Goal: Find specific page/section: Find specific page/section

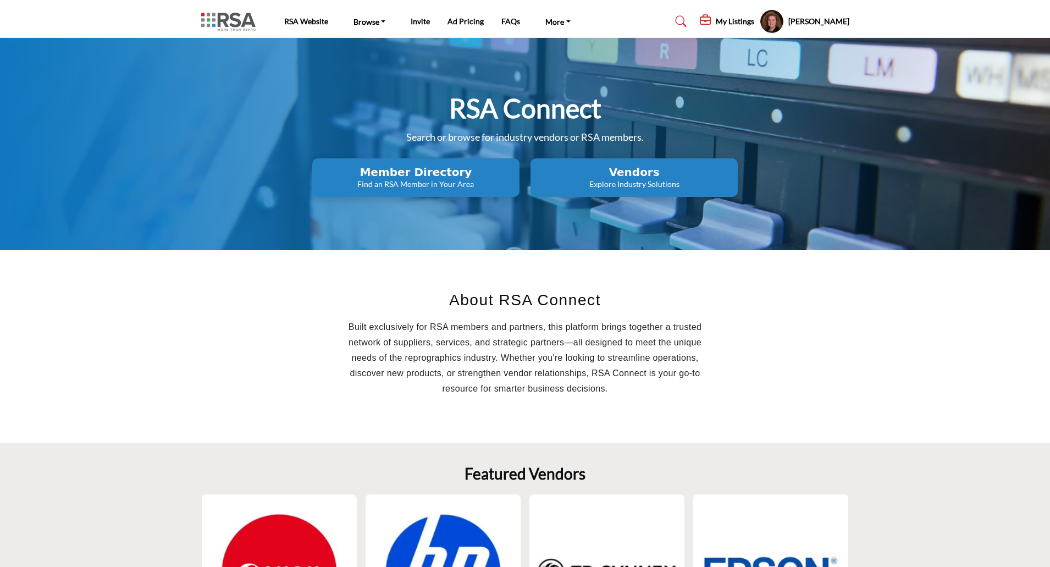
click at [455, 159] on button "Member Directory Find an RSA Member in Your Area" at bounding box center [415, 177] width 207 height 38
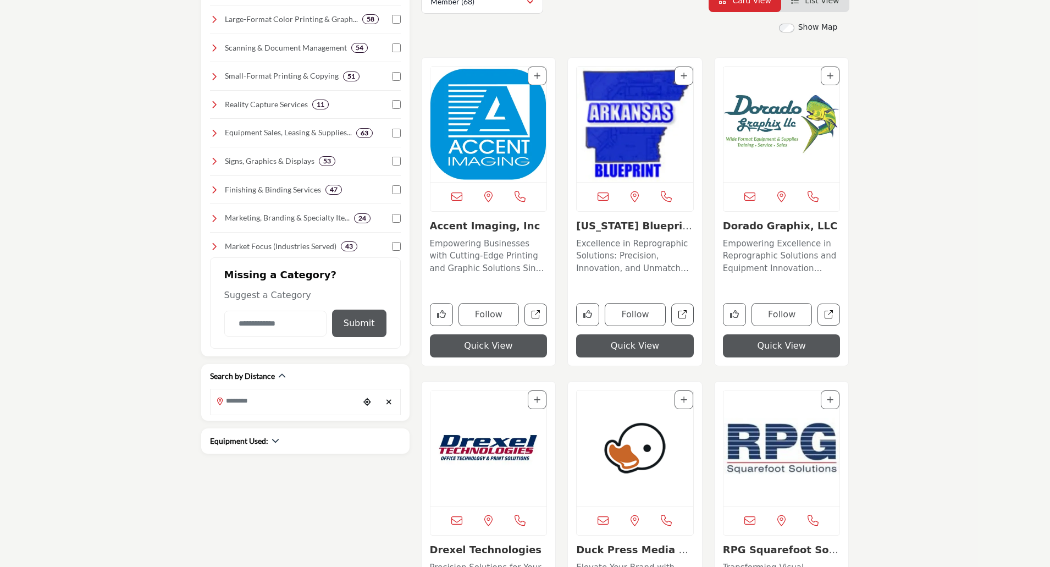
scroll to position [330, 0]
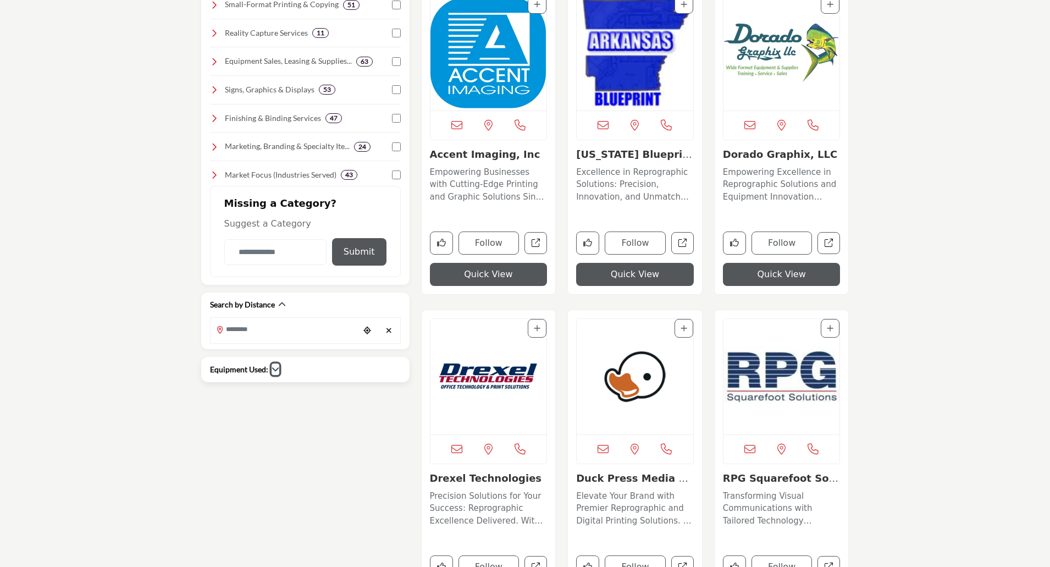
click at [271, 373] on icon "button" at bounding box center [275, 369] width 8 height 8
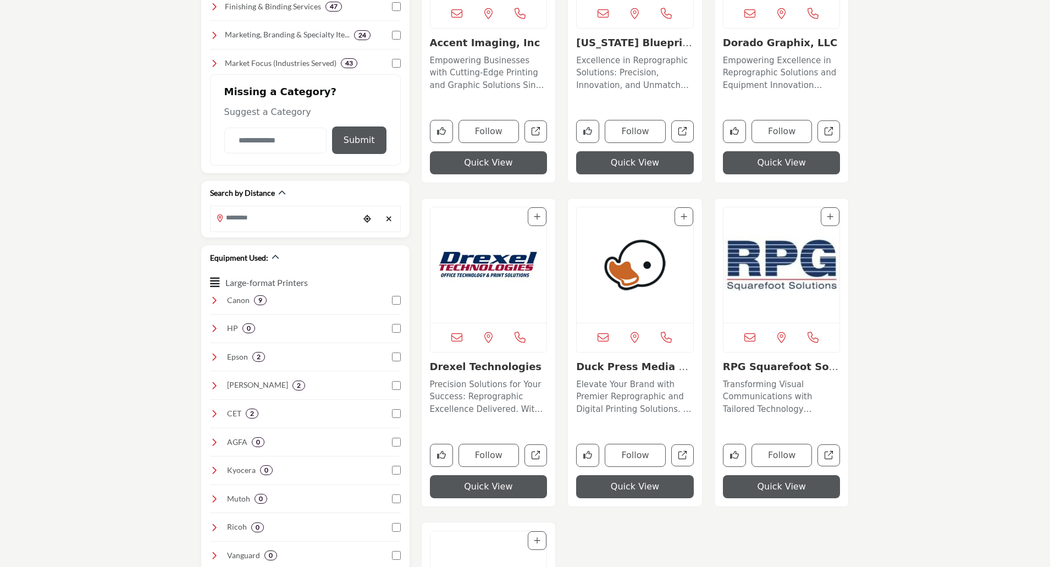
scroll to position [220, 0]
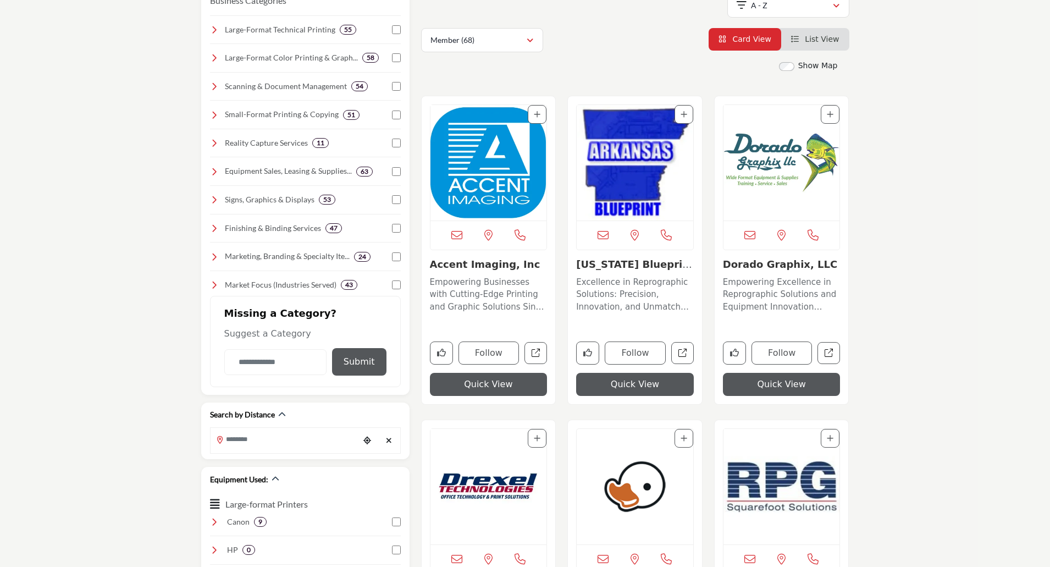
click at [502, 159] on img "Open Listing in new tab" at bounding box center [488, 162] width 116 height 115
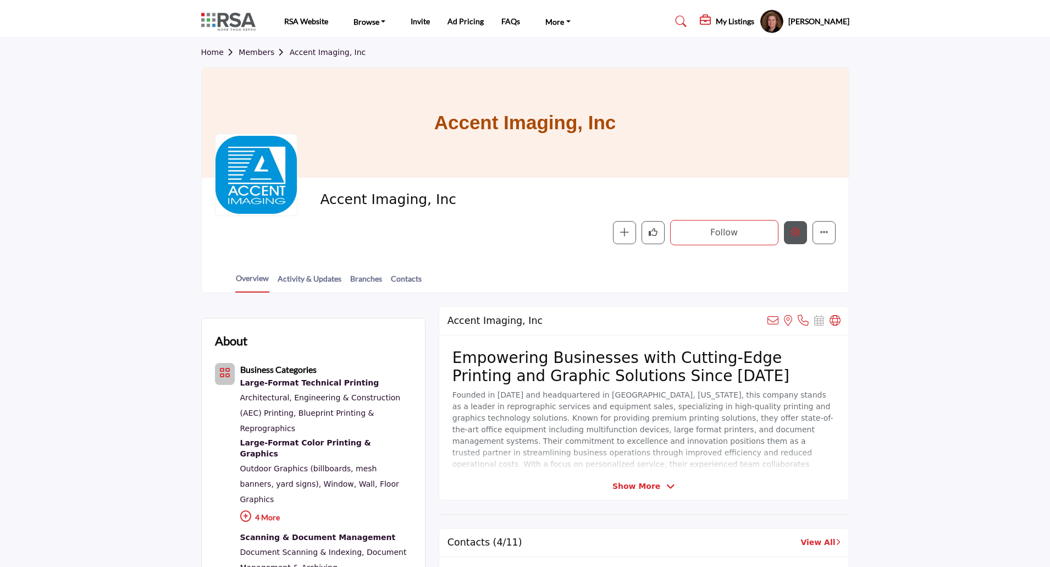
click at [800, 238] on button "Edit company" at bounding box center [795, 232] width 23 height 23
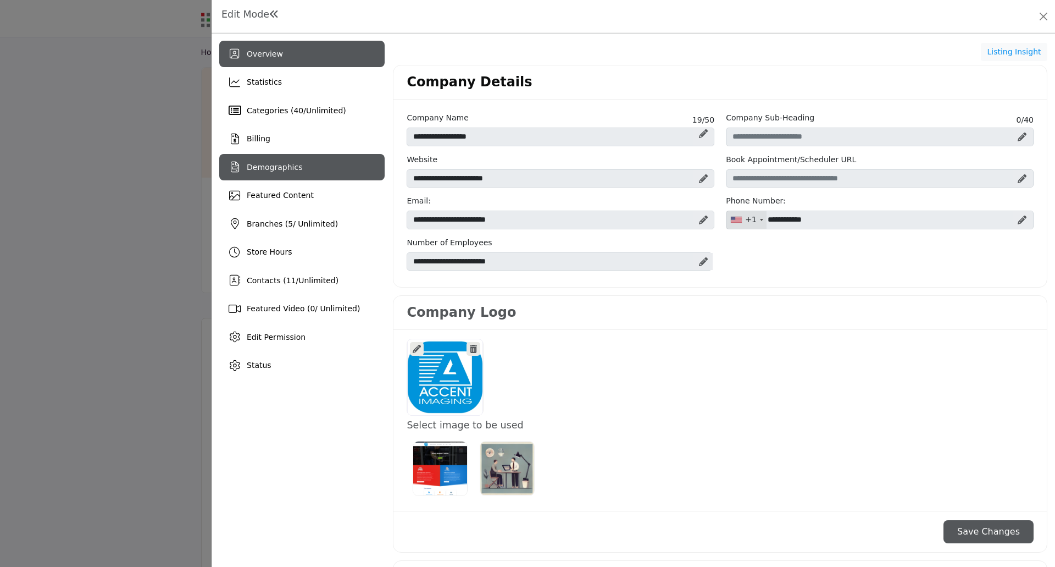
click at [286, 171] on span "Demographics" at bounding box center [275, 167] width 56 height 9
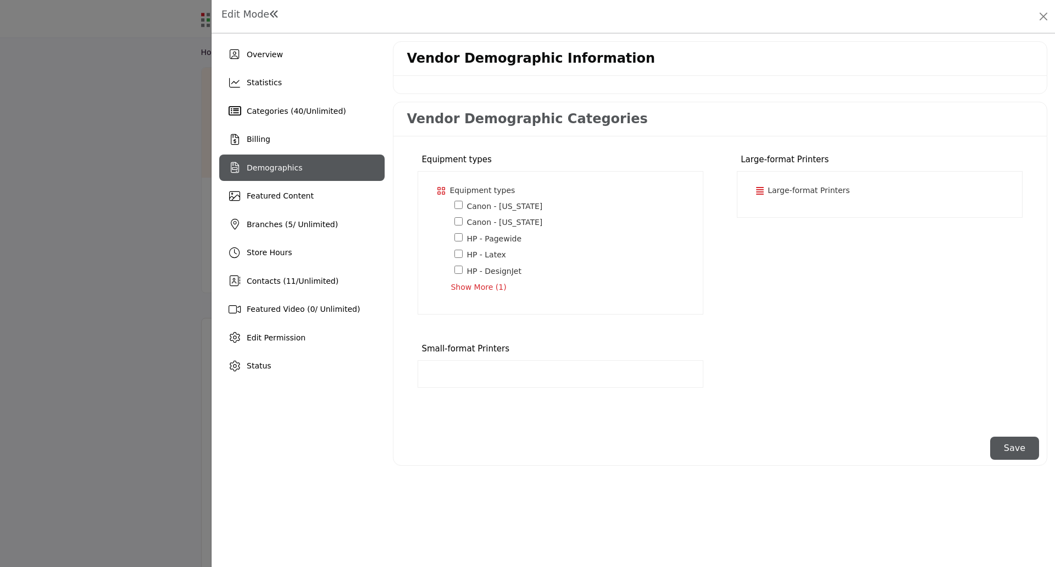
click at [474, 290] on span "Show More (1)" at bounding box center [570, 287] width 239 height 12
click at [19, 493] on div at bounding box center [527, 283] width 1055 height 567
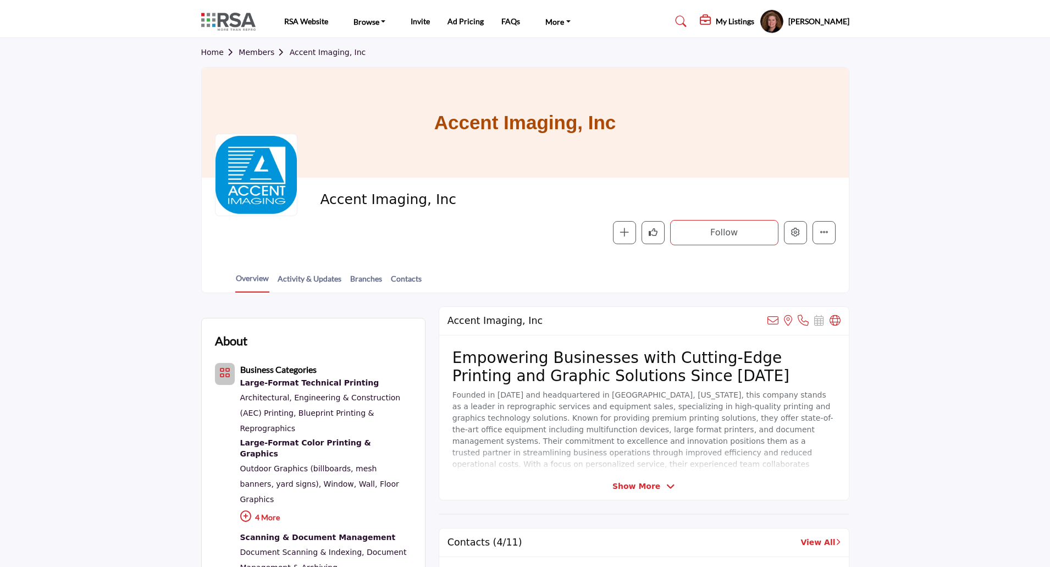
click at [250, 53] on link "Members" at bounding box center [263, 52] width 51 height 9
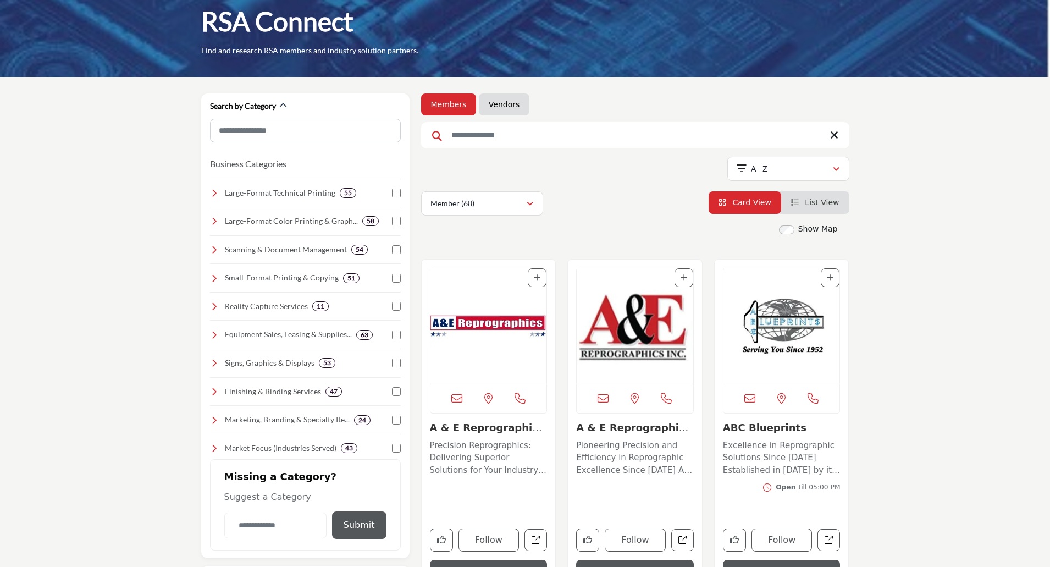
scroll to position [275, 0]
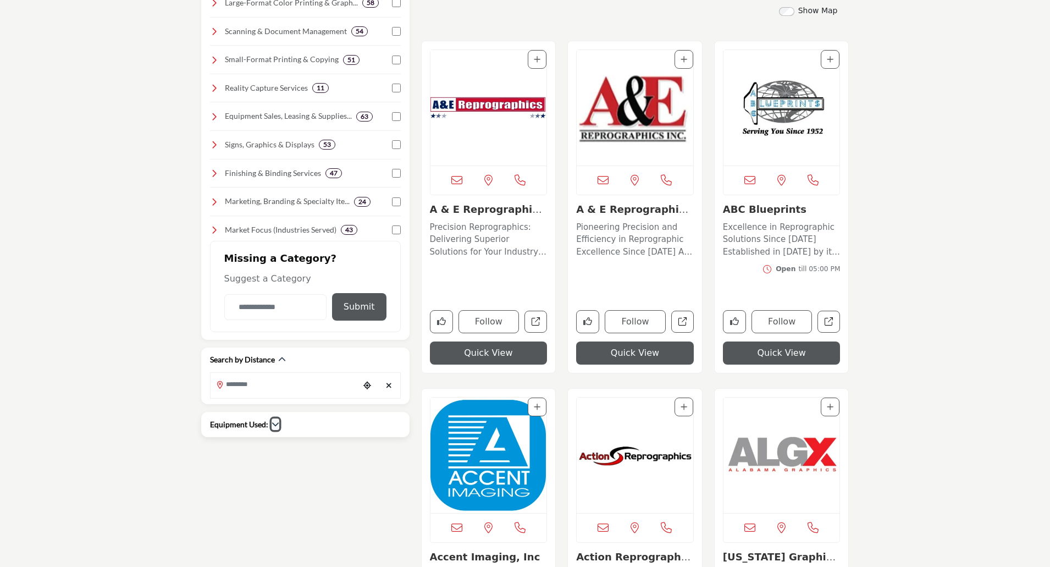
click at [273, 425] on icon "button" at bounding box center [275, 424] width 8 height 8
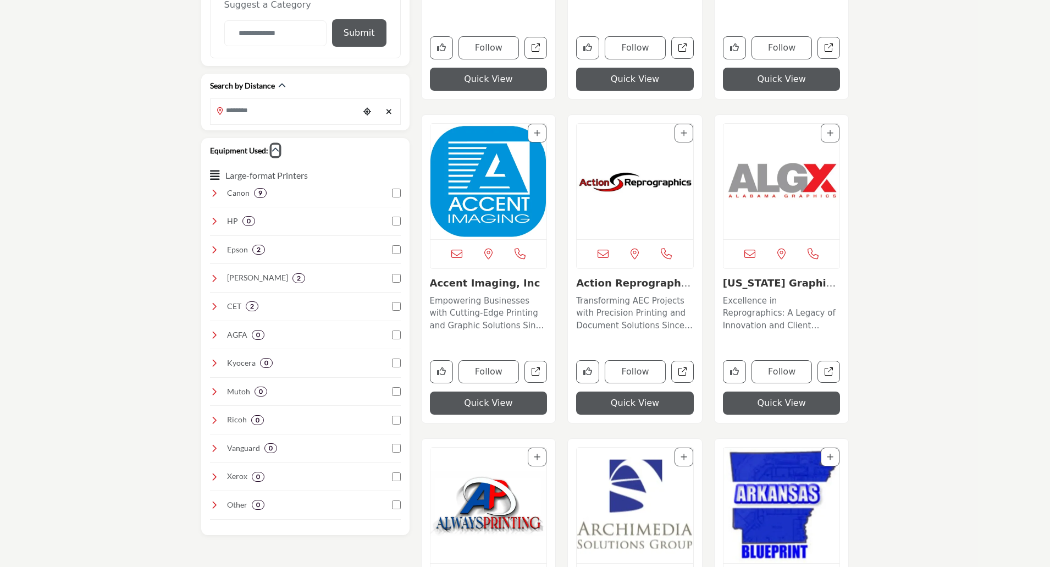
scroll to position [550, 0]
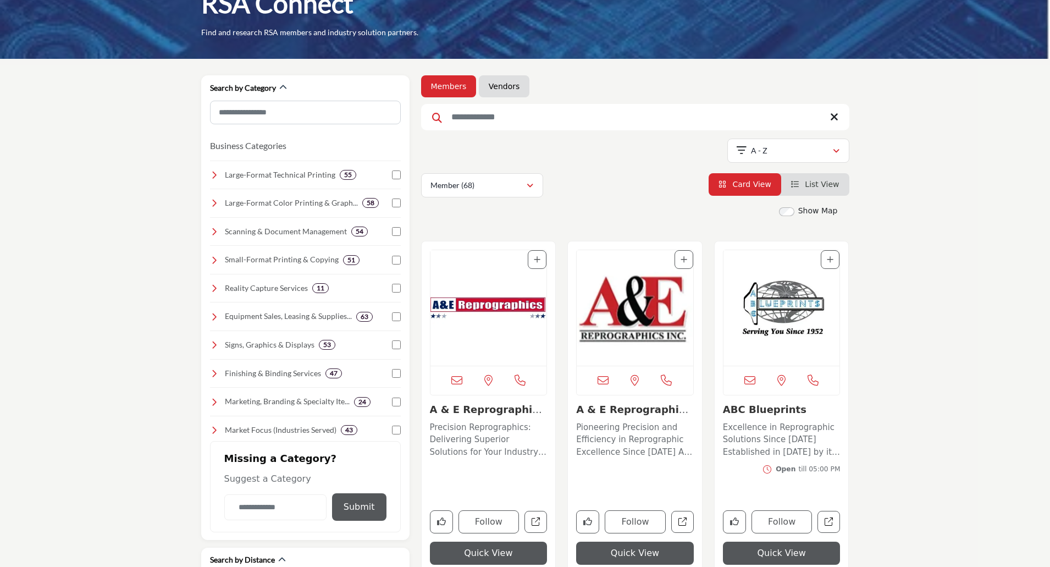
scroll to position [0, 0]
